Goal: Leave review/rating

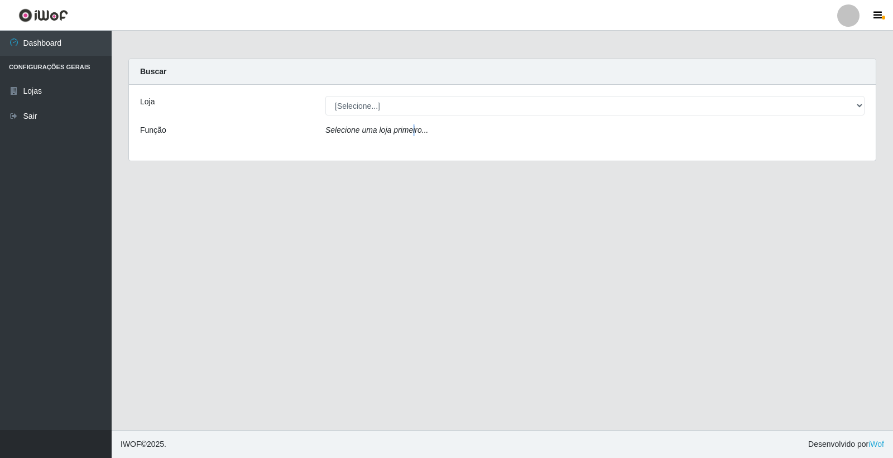
click at [411, 130] on icon "Selecione uma loja primeiro..." at bounding box center [376, 130] width 103 height 9
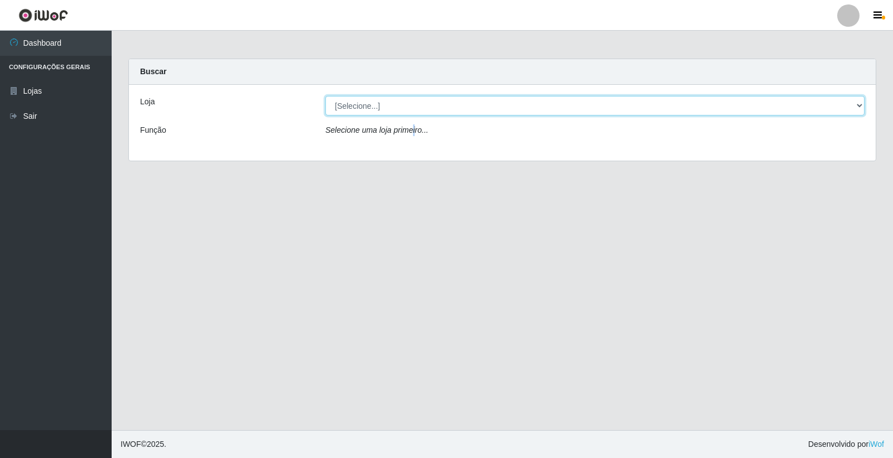
click at [422, 107] on select "[Selecione...] O Feirão - [GEOGRAPHIC_DATA]" at bounding box center [594, 106] width 539 height 20
select select "327"
click at [325, 96] on select "[Selecione...] O Feirão - [GEOGRAPHIC_DATA]" at bounding box center [594, 106] width 539 height 20
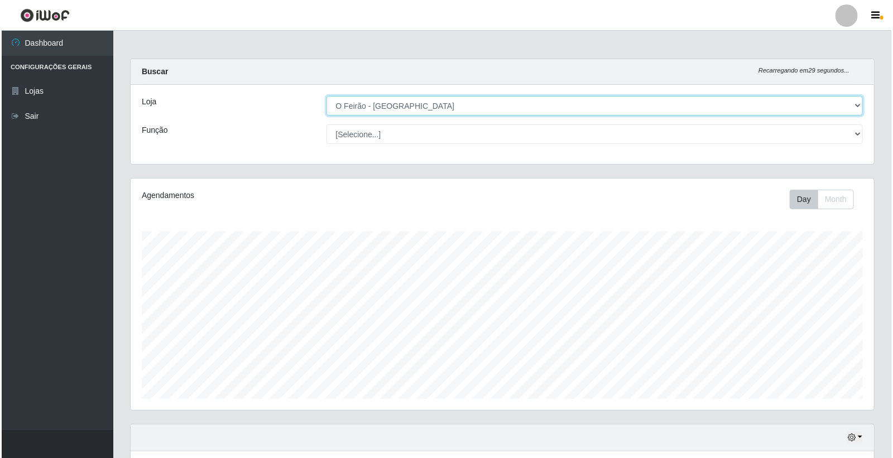
scroll to position [134, 0]
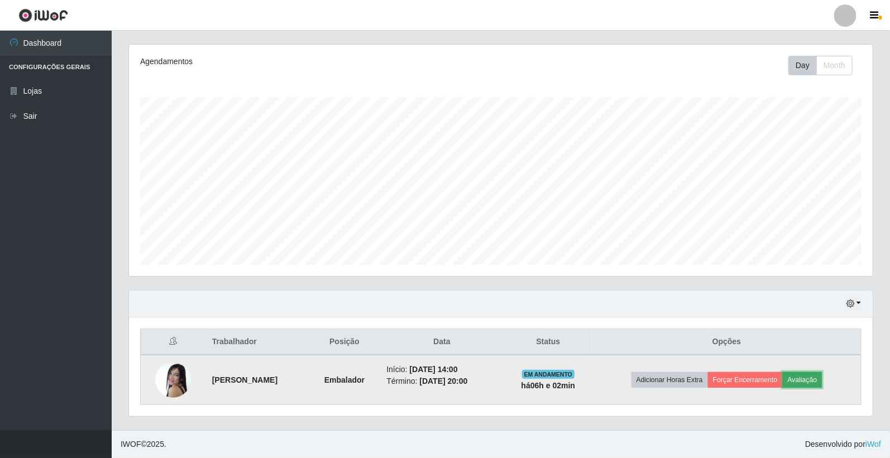
click at [809, 381] on button "Avaliação" at bounding box center [803, 380] width 40 height 16
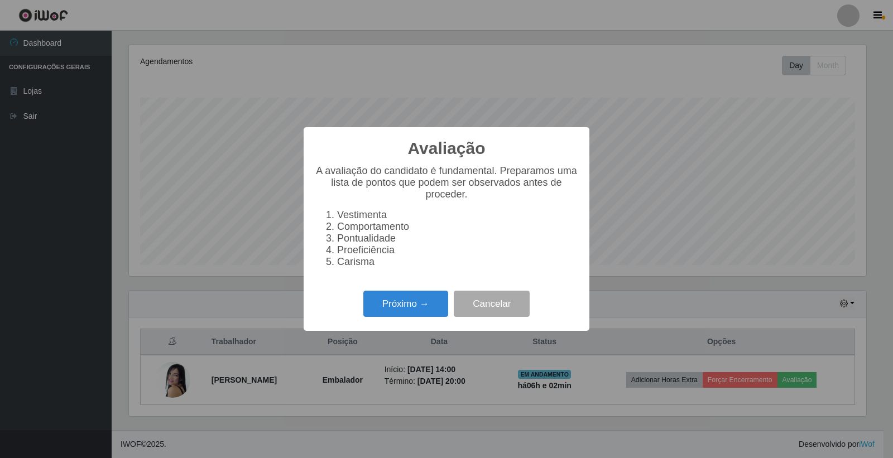
click at [394, 274] on div "A avaliação do candidato é fundamental. Preparamos uma lista de pontos que pode…" at bounding box center [447, 221] width 264 height 112
click at [393, 247] on li "Proeficiência" at bounding box center [457, 251] width 241 height 12
click at [397, 209] on li "Vestimenta" at bounding box center [457, 215] width 241 height 12
click at [412, 304] on button "Próximo →" at bounding box center [405, 304] width 85 height 26
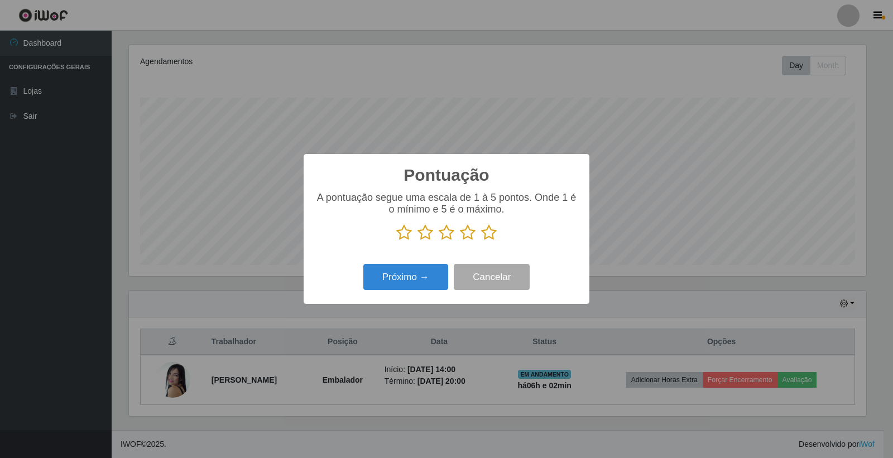
scroll to position [558031, 557525]
click at [496, 243] on div "A pontuação segue uma escala de 1 à 5 pontos. Onde 1 é o mínimo e 5 é o máximo." at bounding box center [447, 221] width 264 height 58
click at [495, 237] on icon at bounding box center [489, 232] width 16 height 17
click at [481, 241] on input "radio" at bounding box center [481, 241] width 0 height 0
click at [490, 234] on icon at bounding box center [489, 232] width 16 height 17
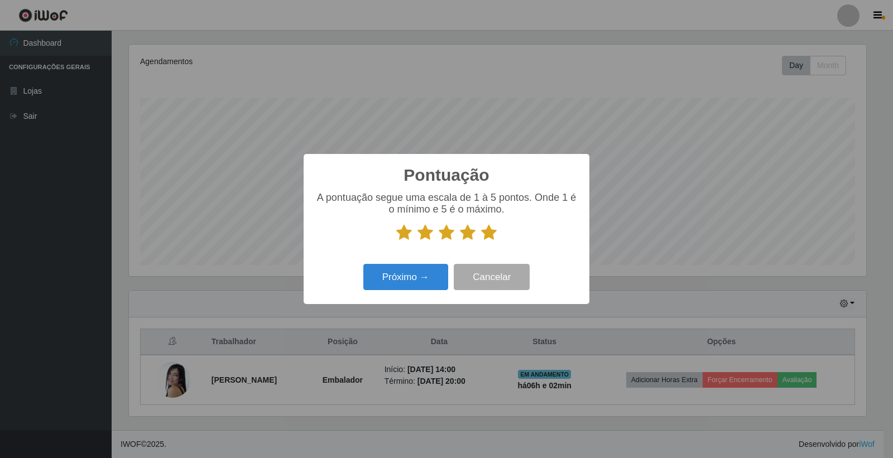
click at [481, 241] on input "radio" at bounding box center [481, 241] width 0 height 0
click at [433, 274] on button "Próximo →" at bounding box center [405, 277] width 85 height 26
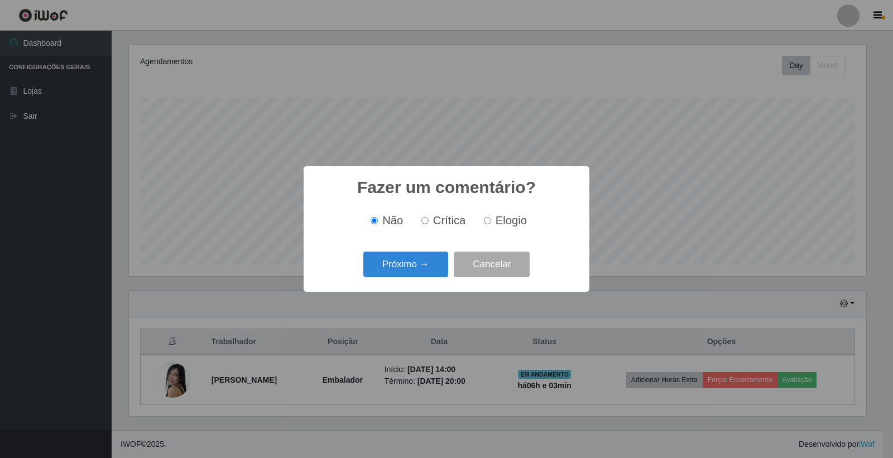
click at [492, 220] on label "Elogio" at bounding box center [503, 220] width 47 height 13
click at [491, 220] on input "Elogio" at bounding box center [487, 220] width 7 height 7
radio input "true"
click at [424, 260] on button "Próximo →" at bounding box center [405, 265] width 85 height 26
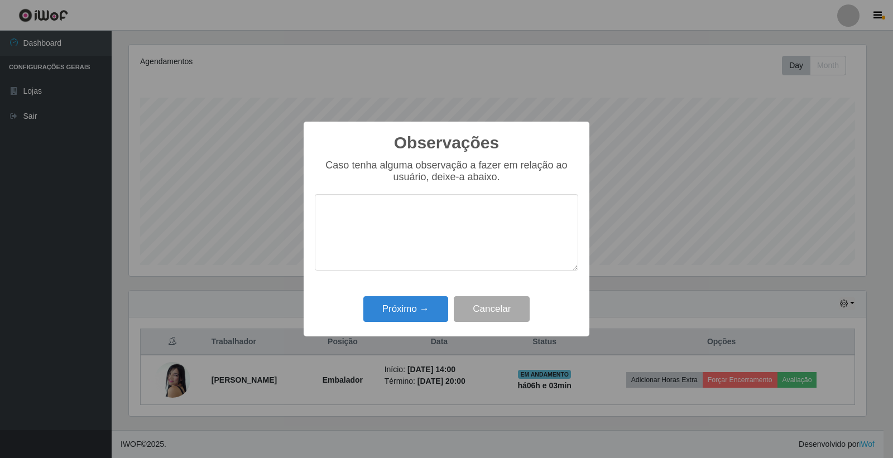
click at [432, 248] on textarea at bounding box center [447, 232] width 264 height 76
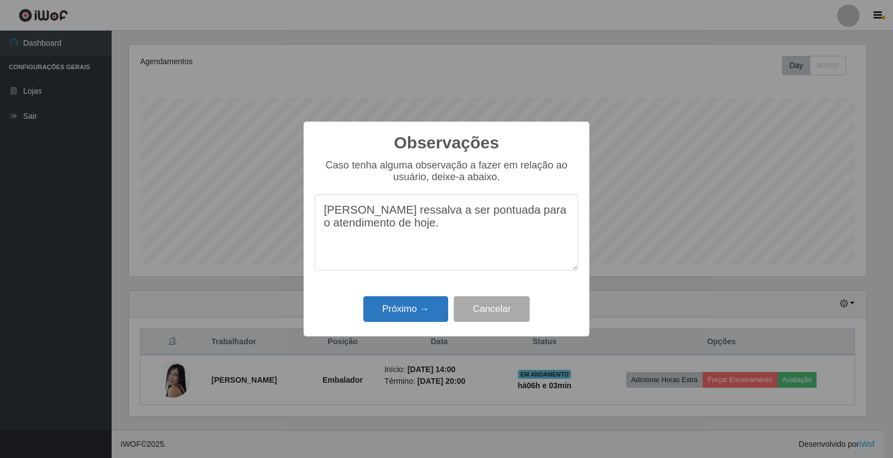
type textarea "[PERSON_NAME] ressalva a ser pontuada para o atendimento de hoje."
click at [427, 301] on button "Próximo →" at bounding box center [405, 309] width 85 height 26
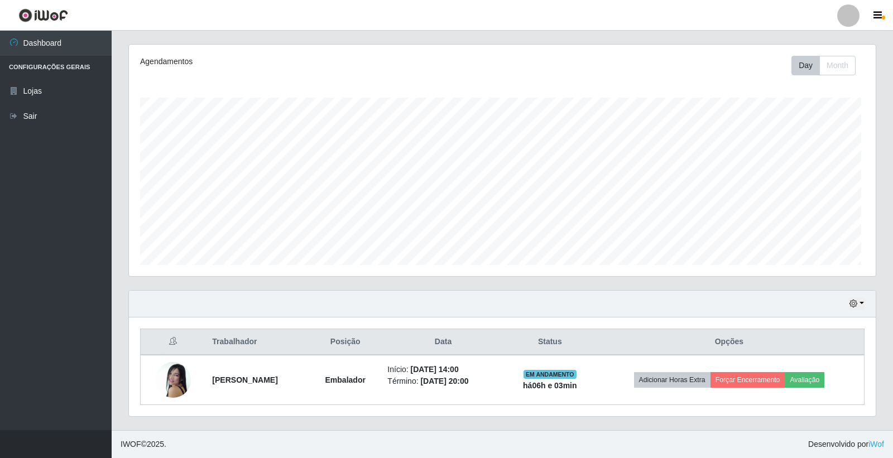
scroll to position [231, 744]
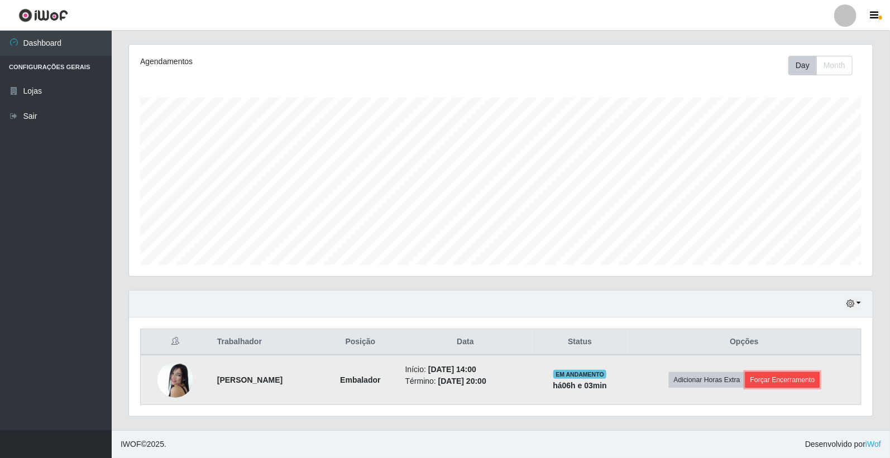
click at [793, 386] on button "Forçar Encerramento" at bounding box center [782, 380] width 75 height 16
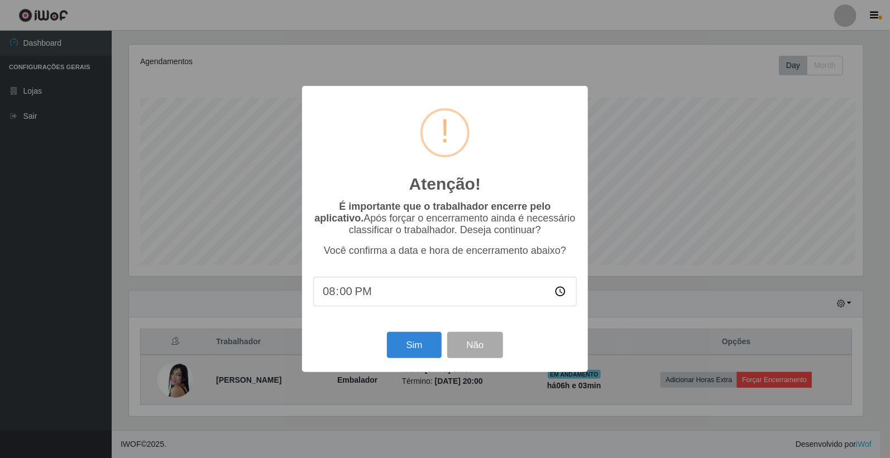
scroll to position [231, 737]
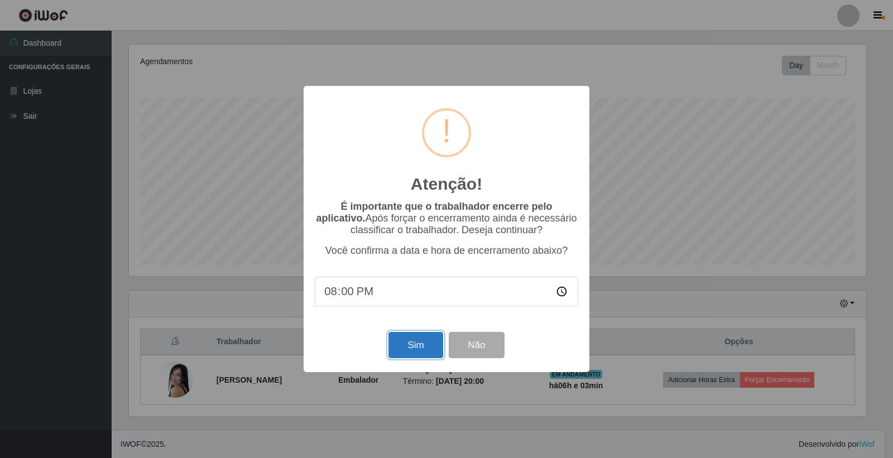
click at [423, 349] on button "Sim" at bounding box center [416, 345] width 54 height 26
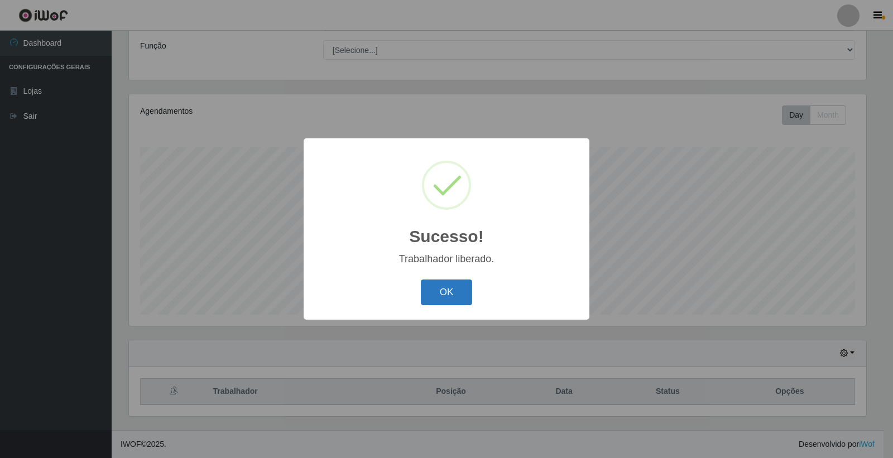
click at [450, 292] on button "OK" at bounding box center [447, 293] width 52 height 26
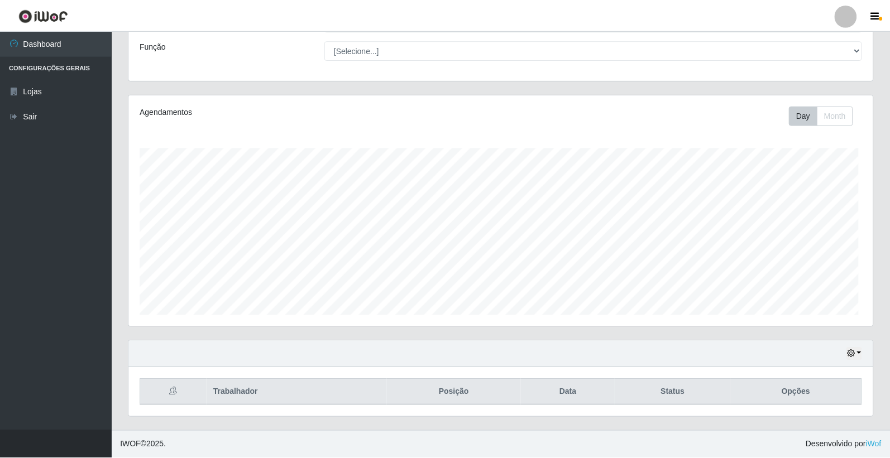
scroll to position [231, 744]
